Goal: Task Accomplishment & Management: Manage account settings

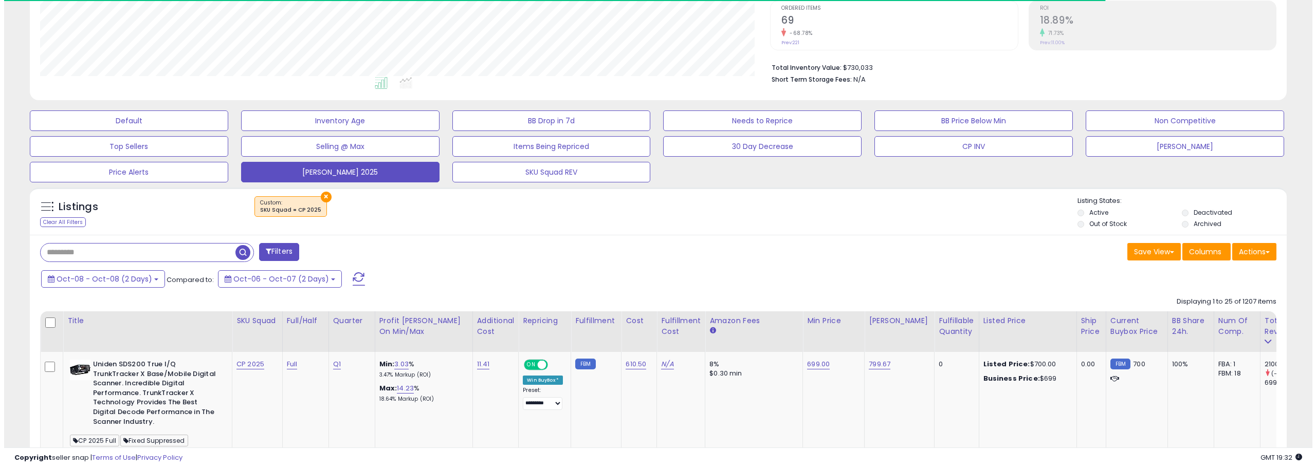
scroll to position [195, 0]
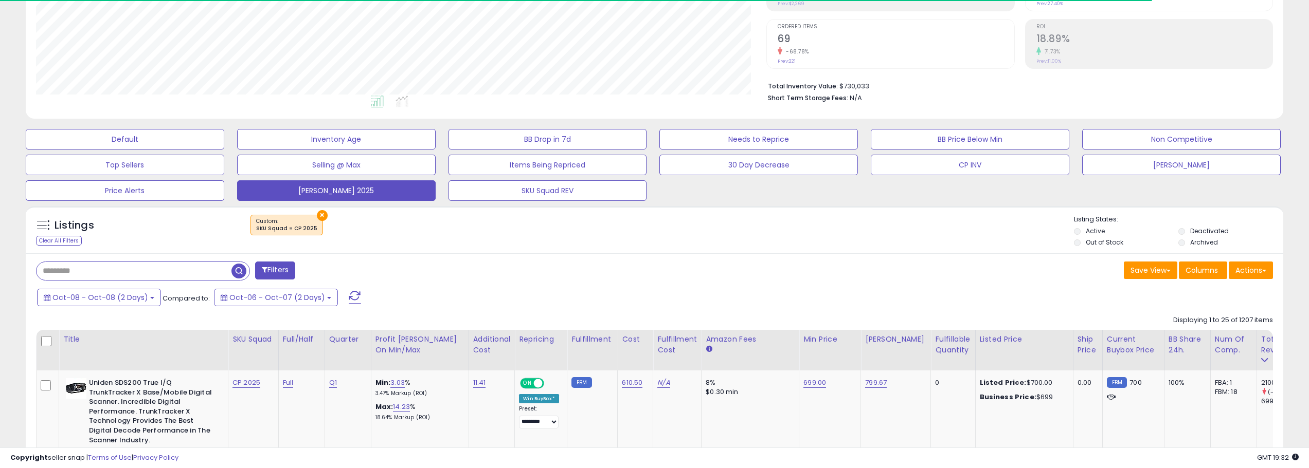
click at [349, 296] on span at bounding box center [355, 297] width 12 height 13
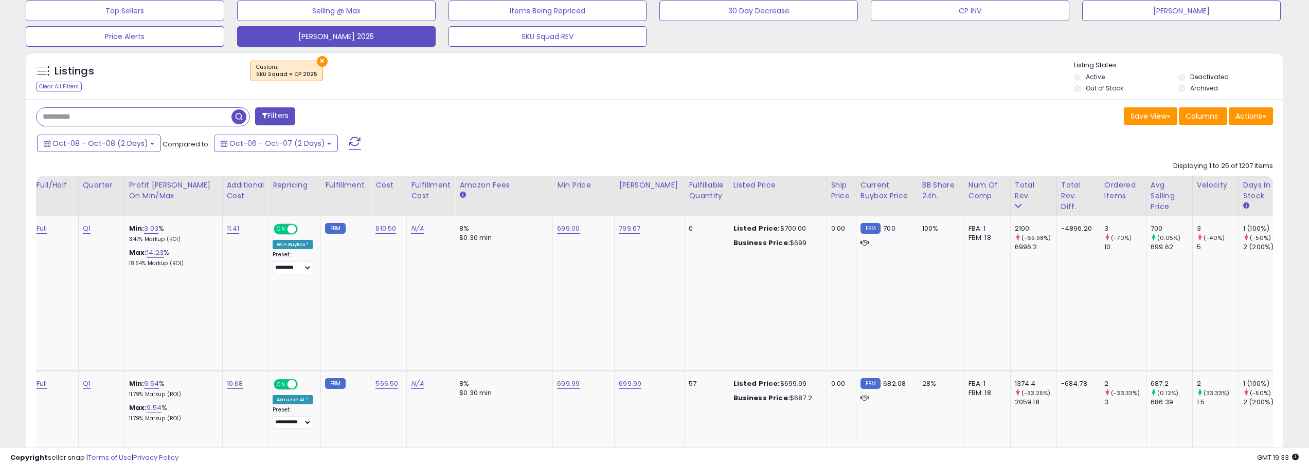
scroll to position [0, 0]
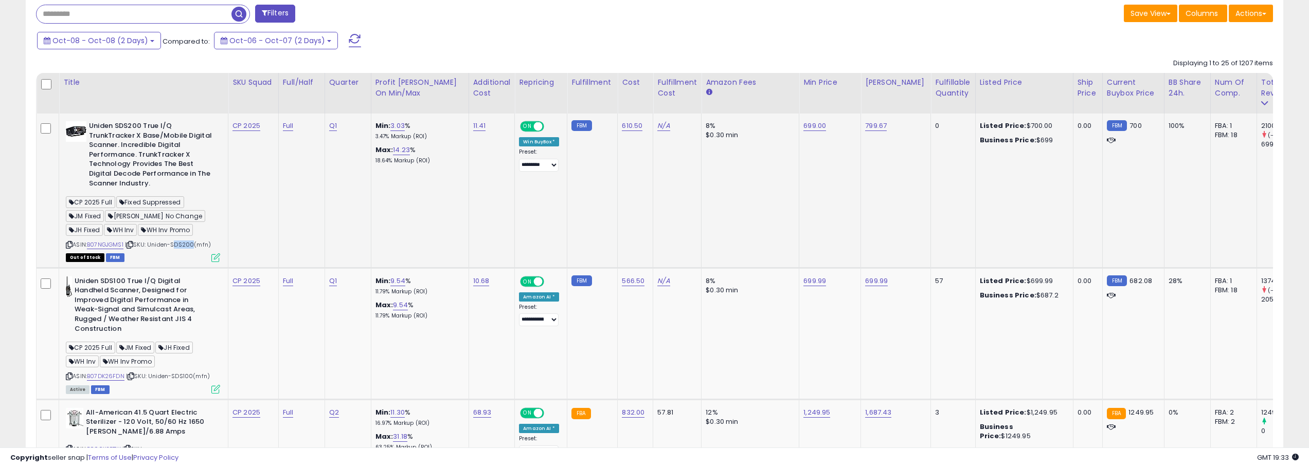
drag, startPoint x: 193, startPoint y: 245, endPoint x: 173, endPoint y: 245, distance: 20.1
click at [173, 245] on span "| SKU: Uniden-SDS200(mfn)" at bounding box center [168, 245] width 86 height 8
click at [183, 245] on span "| SKU: Uniden-SDS200(mfn)" at bounding box center [168, 245] width 86 height 8
drag, startPoint x: 196, startPoint y: 244, endPoint x: 153, endPoint y: 248, distance: 43.4
click at [153, 248] on span "| SKU: Uniden-SDS200(mfn)" at bounding box center [168, 245] width 86 height 8
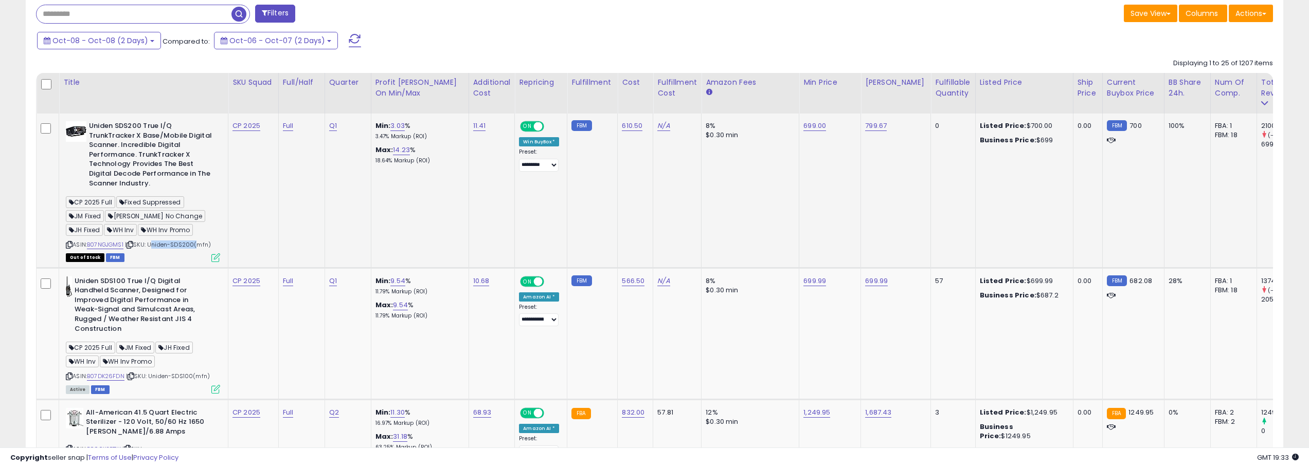
copy span "Uniden-SDS200"
click at [630, 124] on link "610.50" at bounding box center [632, 126] width 21 height 10
type input "*"
type input "******"
click button "submit" at bounding box center [661, 99] width 17 height 15
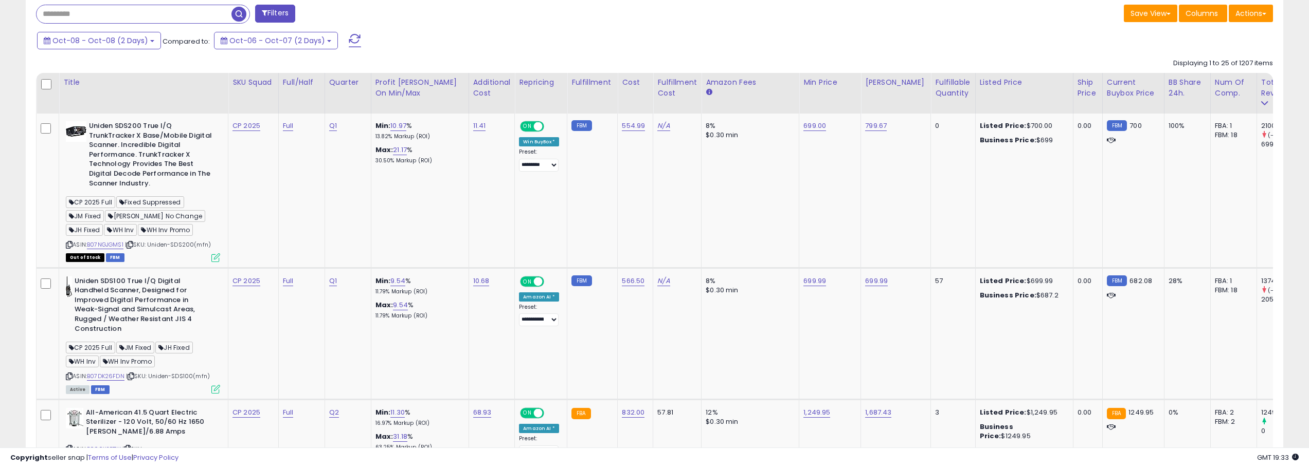
click at [639, 44] on div "Oct-08 - Oct-08 (2 Days) Compared to: Oct-06 - Oct-07 (2 Days)" at bounding box center [498, 41] width 928 height 23
click at [638, 276] on link "566.50" at bounding box center [633, 281] width 23 height 10
type input "*"
type input "******"
click button "submit" at bounding box center [663, 254] width 17 height 15
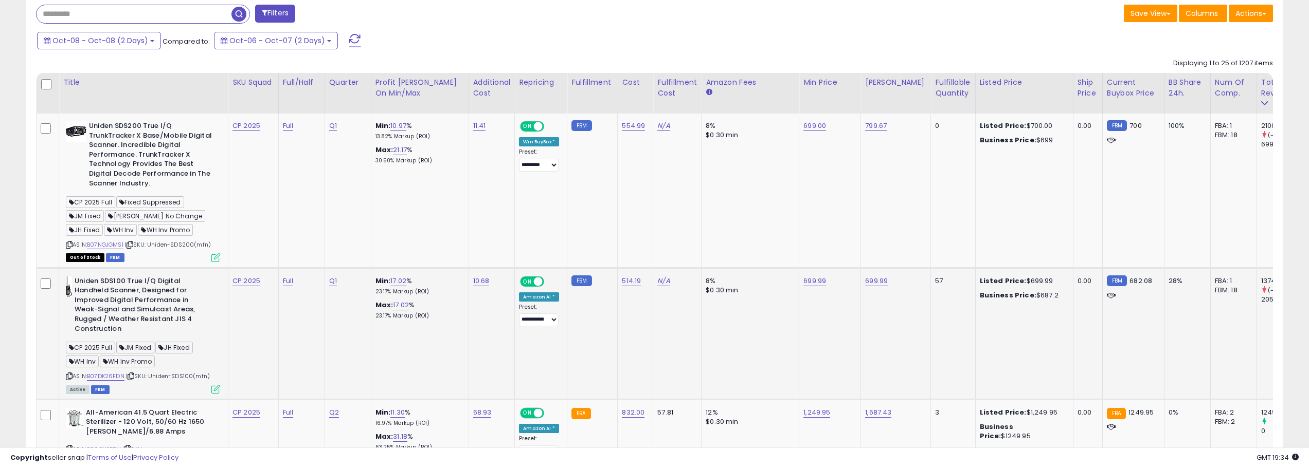
click at [628, 320] on td "514.19" at bounding box center [635, 334] width 35 height 132
click at [623, 193] on td "554.99" at bounding box center [635, 191] width 35 height 154
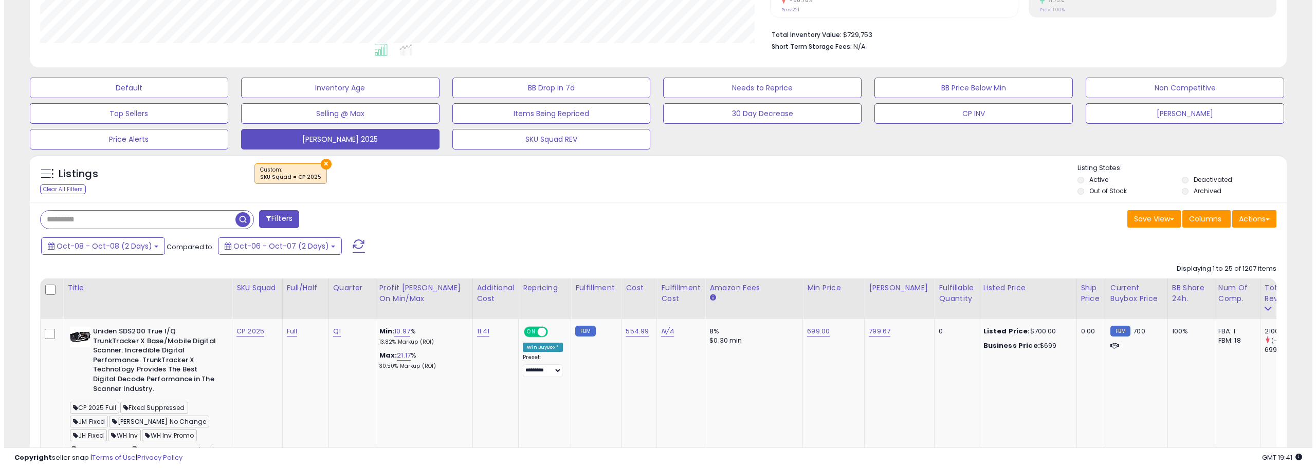
scroll to position [195, 0]
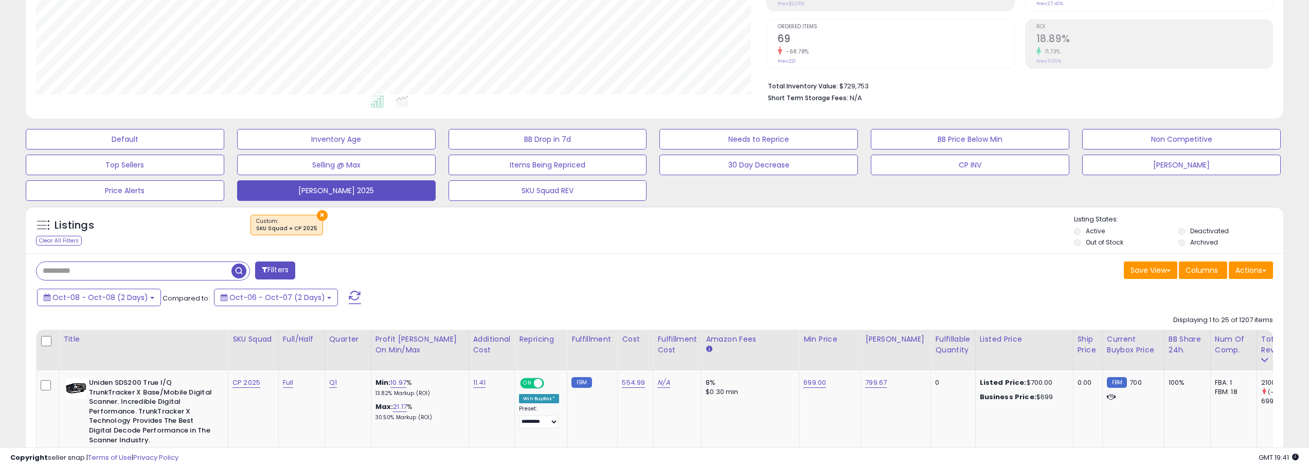
click at [349, 296] on span at bounding box center [355, 297] width 12 height 13
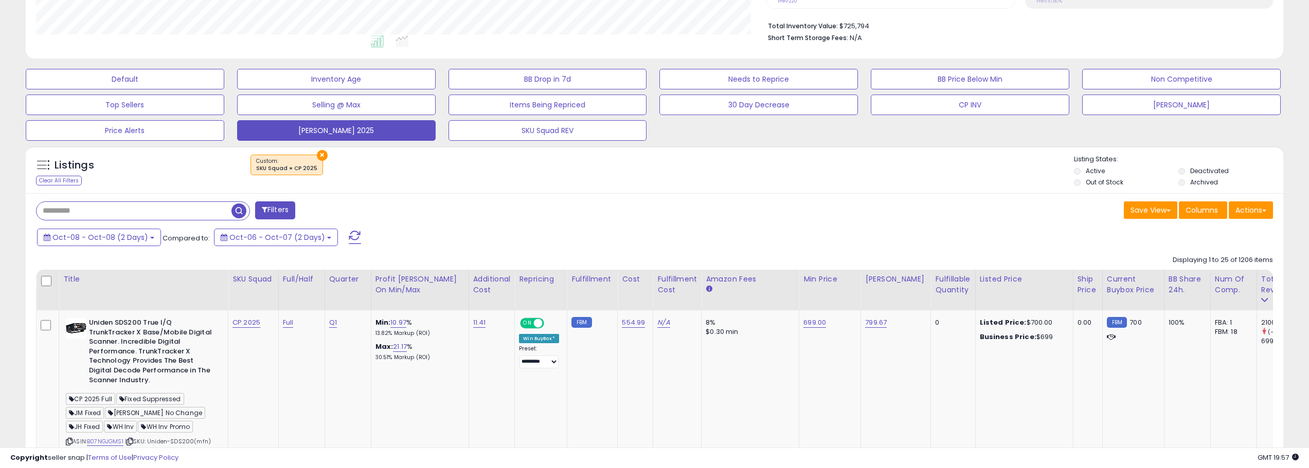
scroll to position [257, 0]
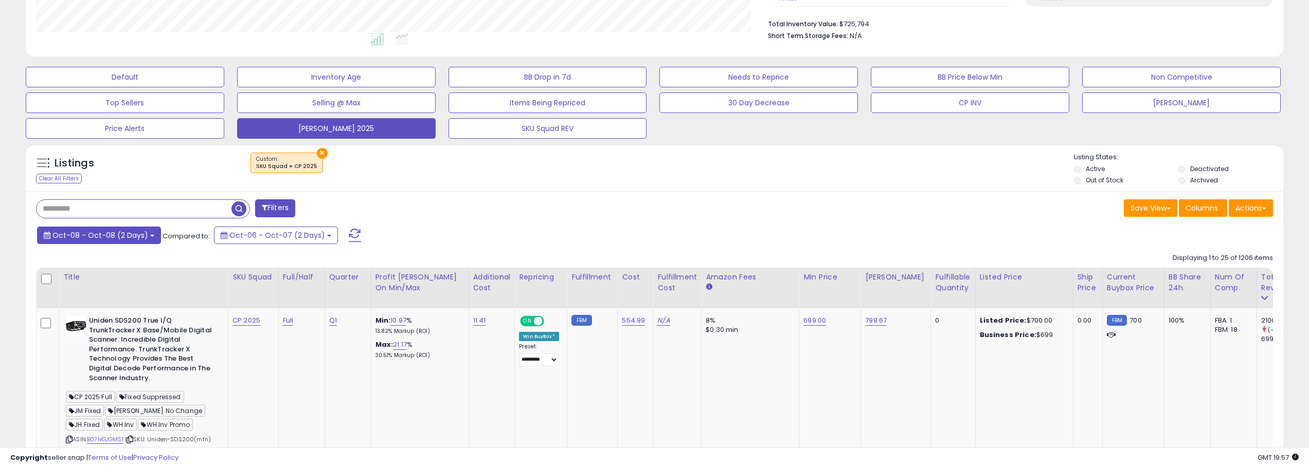
click at [147, 242] on button "Oct-08 - Oct-08 (2 Days)" at bounding box center [99, 235] width 124 height 17
click at [428, 189] on div "Listings Clear All Filters × SKU Squad = CP 2025" at bounding box center [654, 167] width 1257 height 47
click at [350, 232] on span at bounding box center [355, 235] width 12 height 13
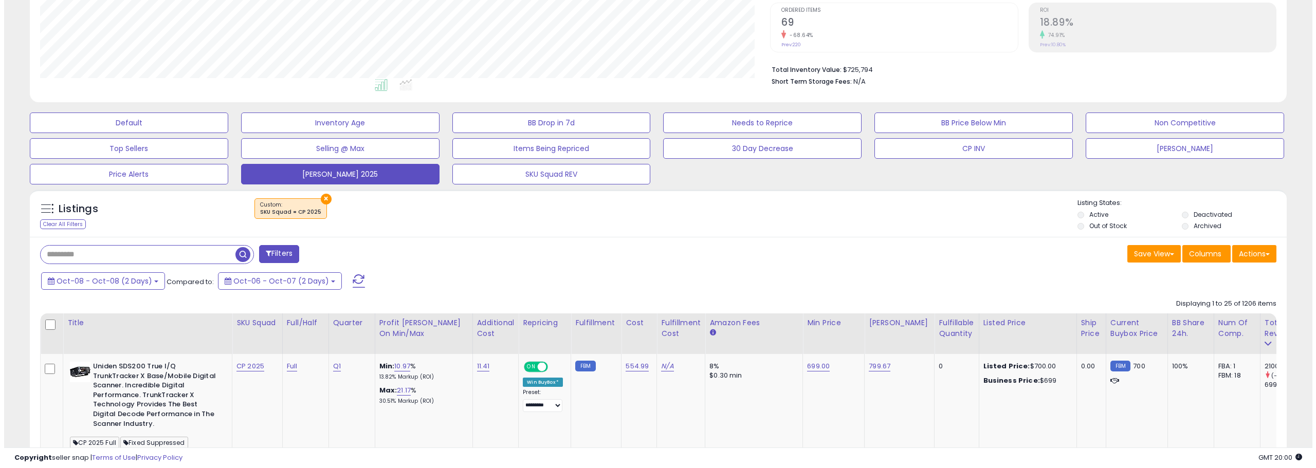
scroll to position [195, 0]
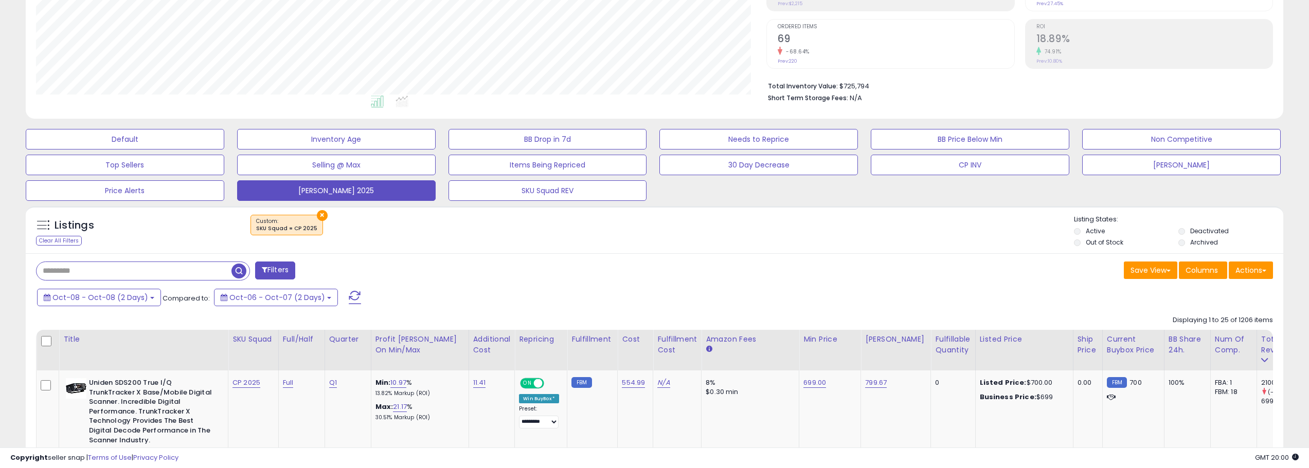
click at [347, 288] on button at bounding box center [355, 297] width 26 height 21
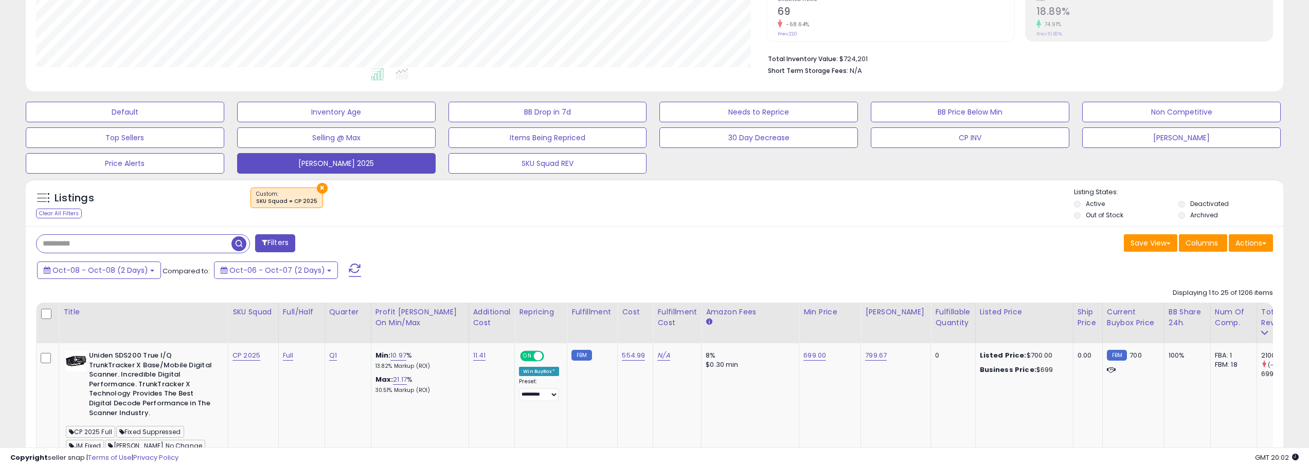
scroll to position [206, 0]
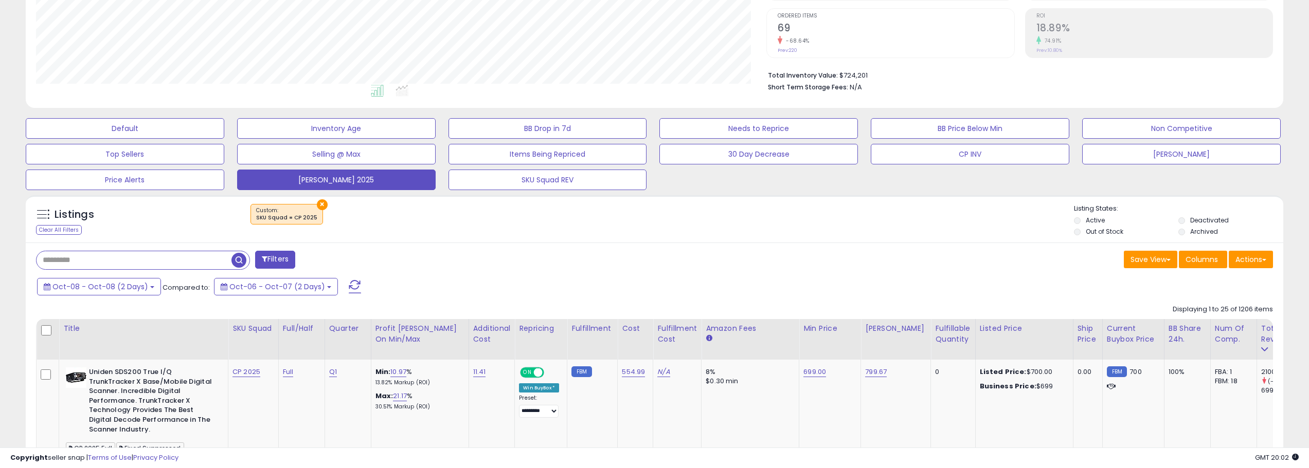
click at [349, 288] on span at bounding box center [355, 286] width 12 height 13
click at [349, 283] on span at bounding box center [355, 286] width 12 height 13
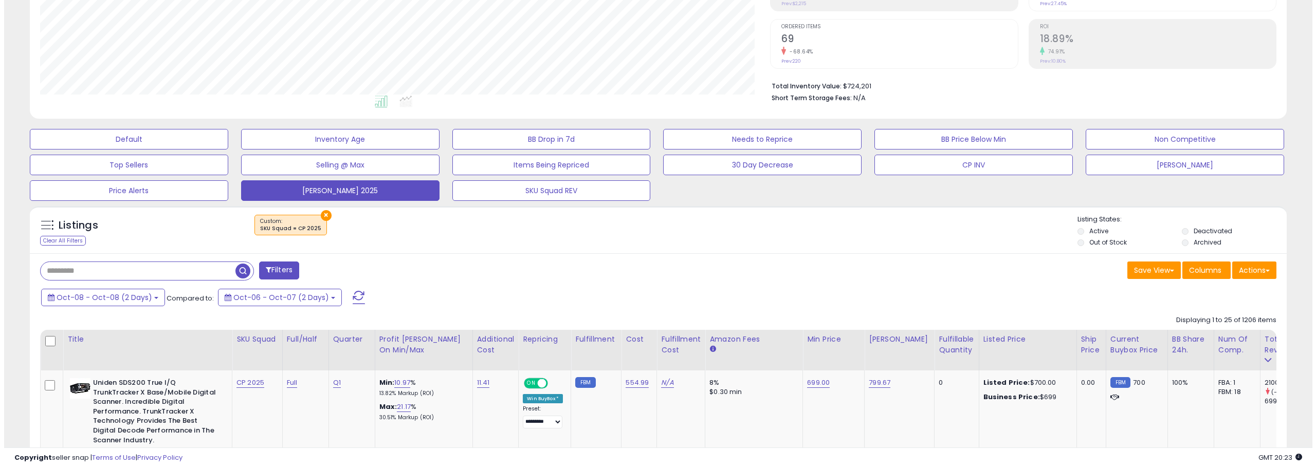
scroll to position [211, 731]
click at [352, 295] on button at bounding box center [355, 297] width 26 height 21
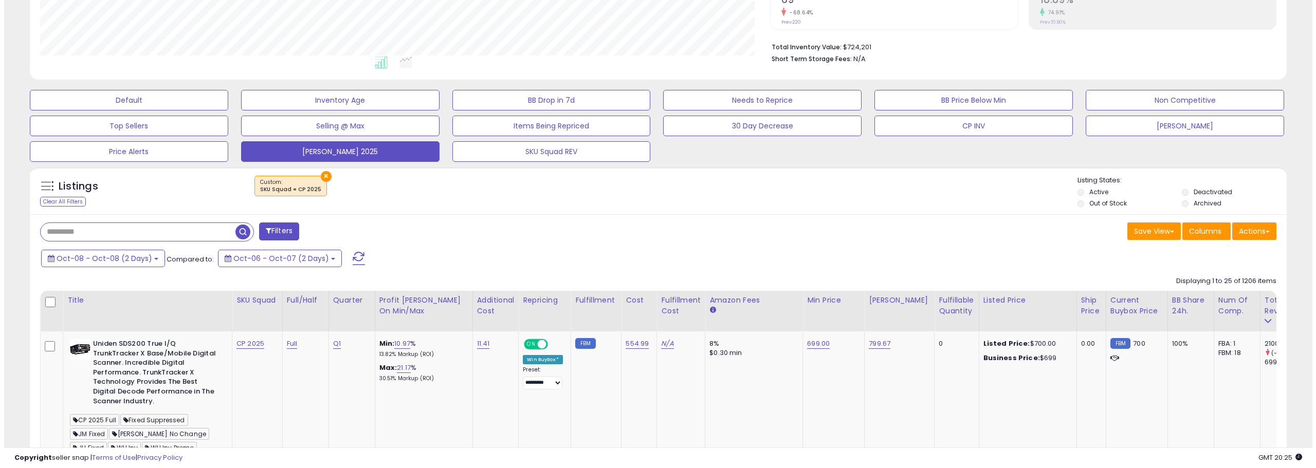
scroll to position [195, 0]
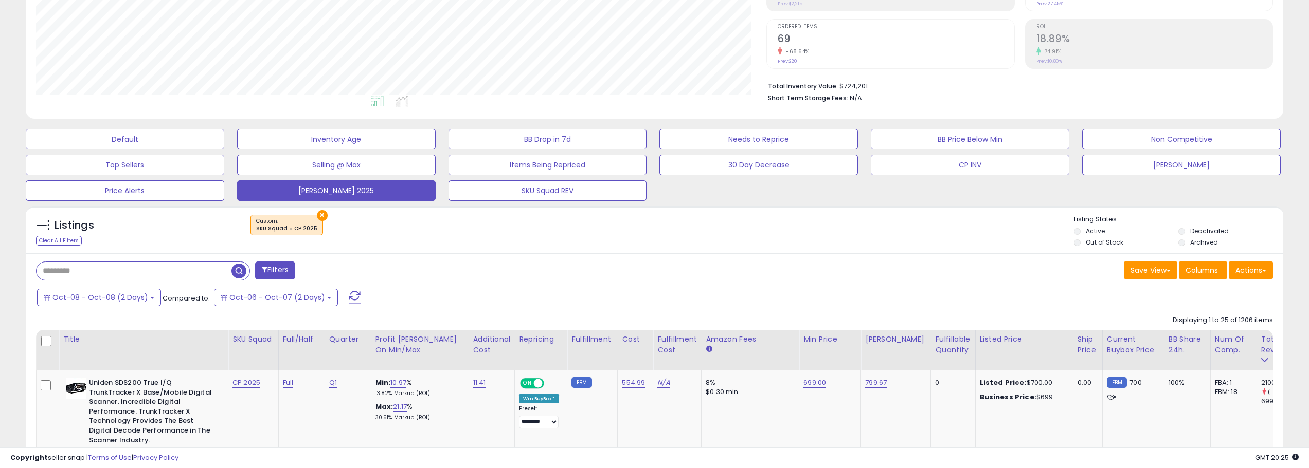
click at [349, 295] on span at bounding box center [355, 297] width 12 height 13
click at [349, 300] on span at bounding box center [355, 297] width 12 height 13
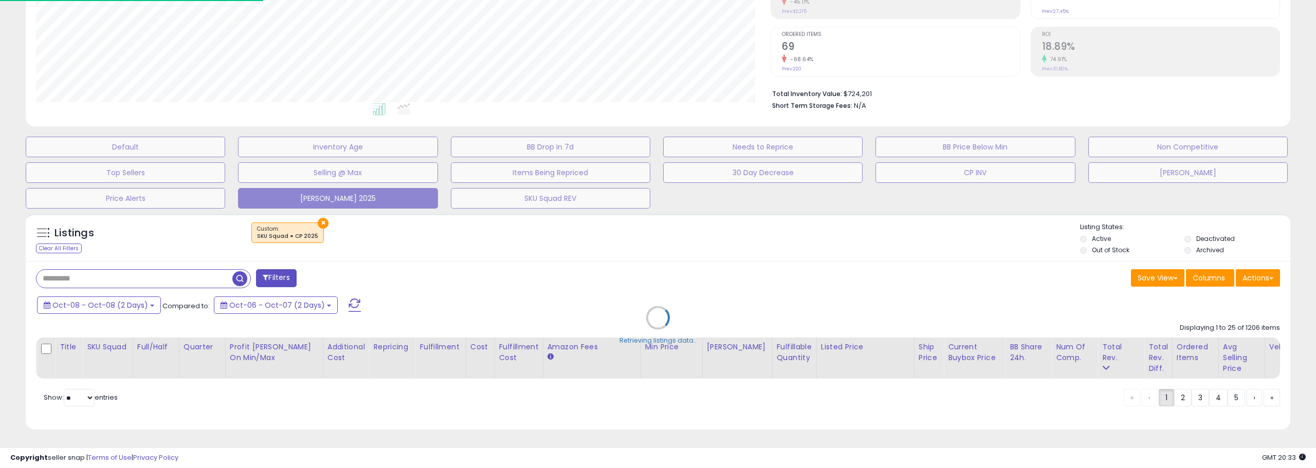
scroll to position [211, 735]
